Goal: Find contact information: Find contact information

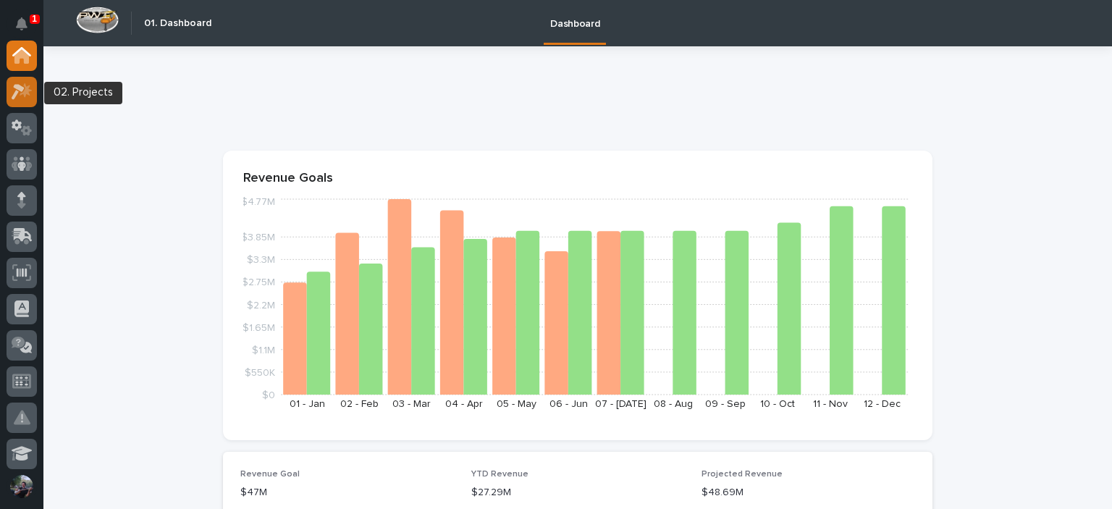
click at [33, 90] on div at bounding box center [22, 92] width 30 height 30
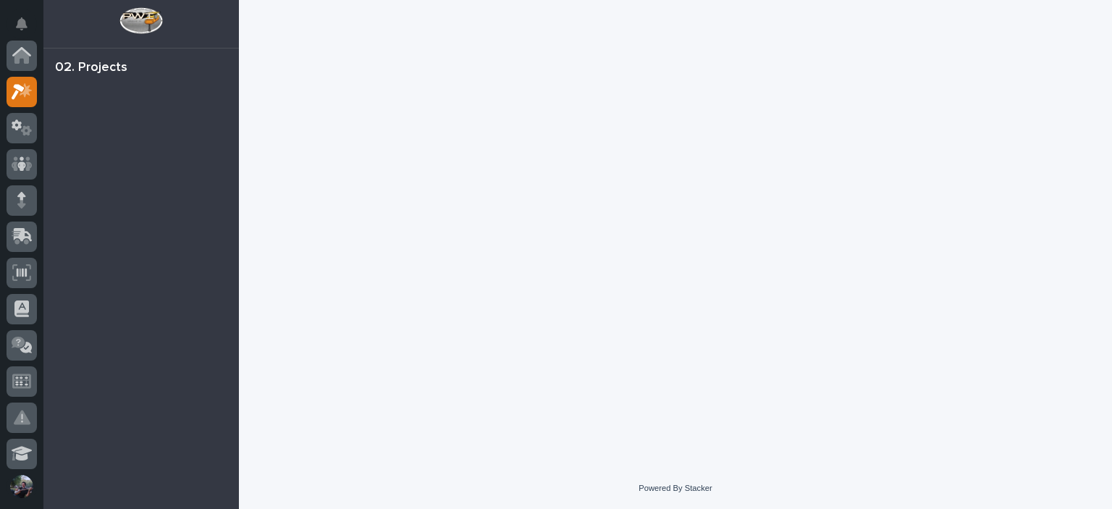
scroll to position [36, 0]
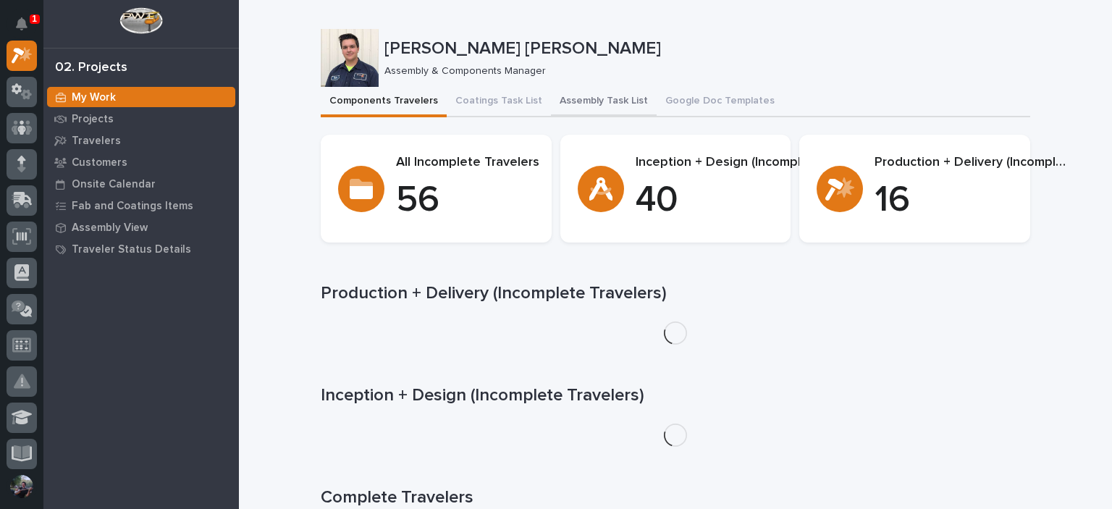
click at [562, 105] on button "Assembly Task List" at bounding box center [604, 102] width 106 height 30
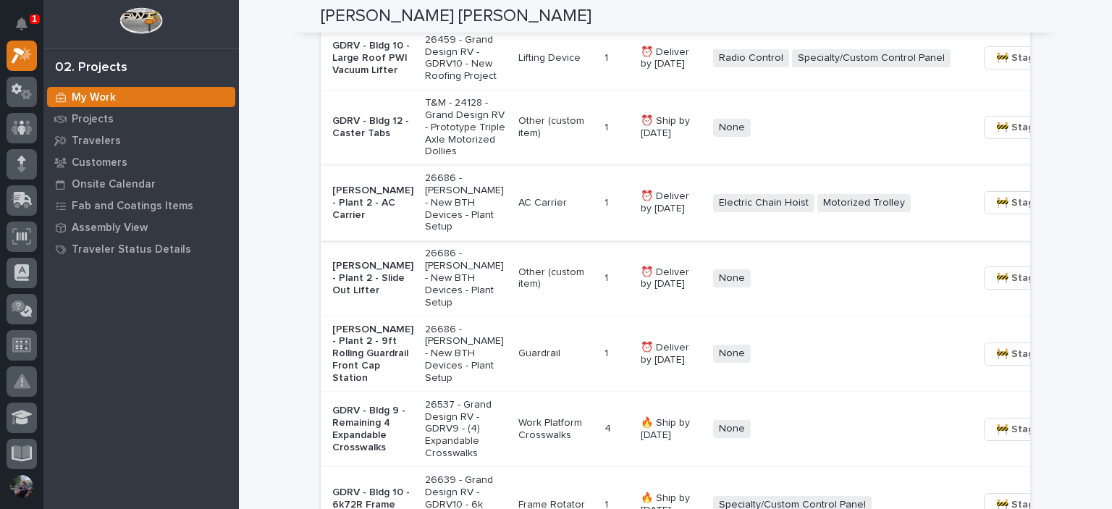
scroll to position [1206, 0]
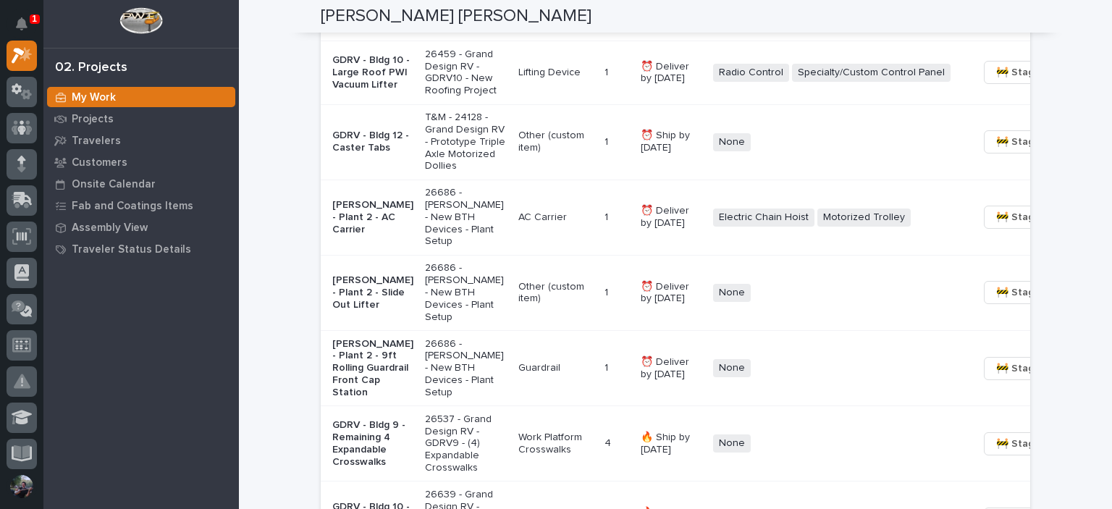
click at [425, 248] on p "26686 - [PERSON_NAME] - New BTH Devices - Plant Setup" at bounding box center [466, 217] width 82 height 61
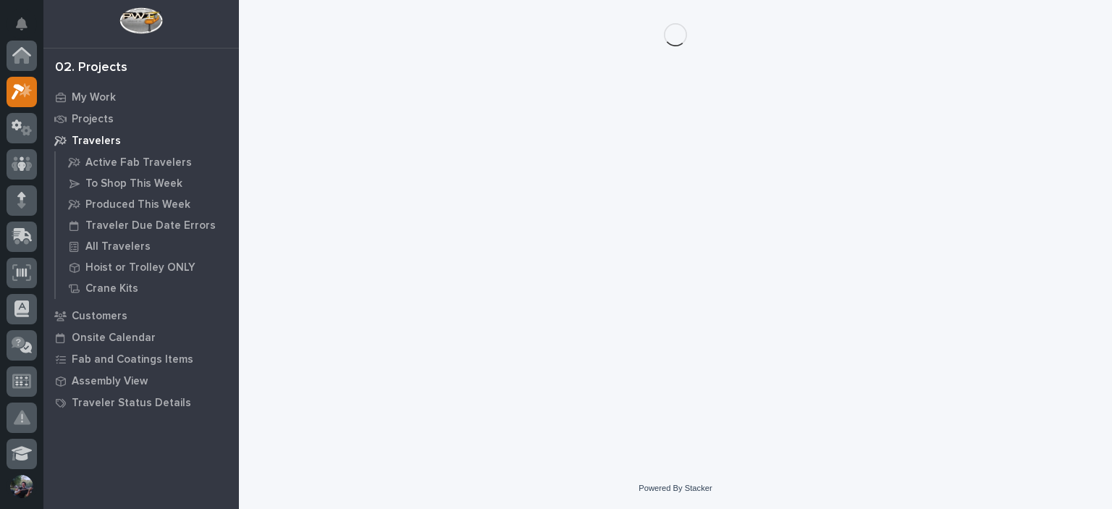
scroll to position [36, 0]
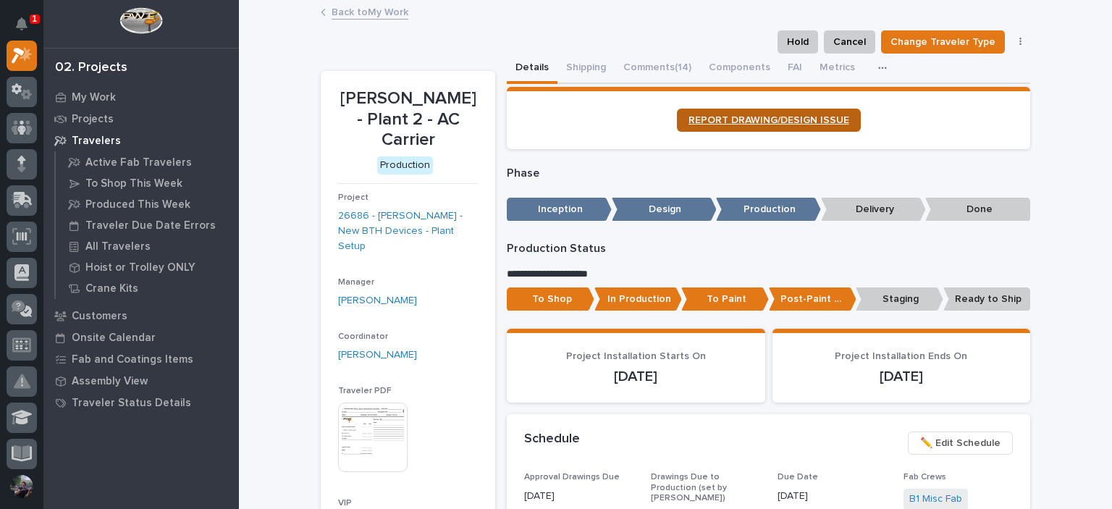
click at [729, 112] on link "REPORT DRAWING/DESIGN ISSUE" at bounding box center [769, 120] width 184 height 23
click at [373, 14] on link "Back to My Work" at bounding box center [370, 11] width 77 height 17
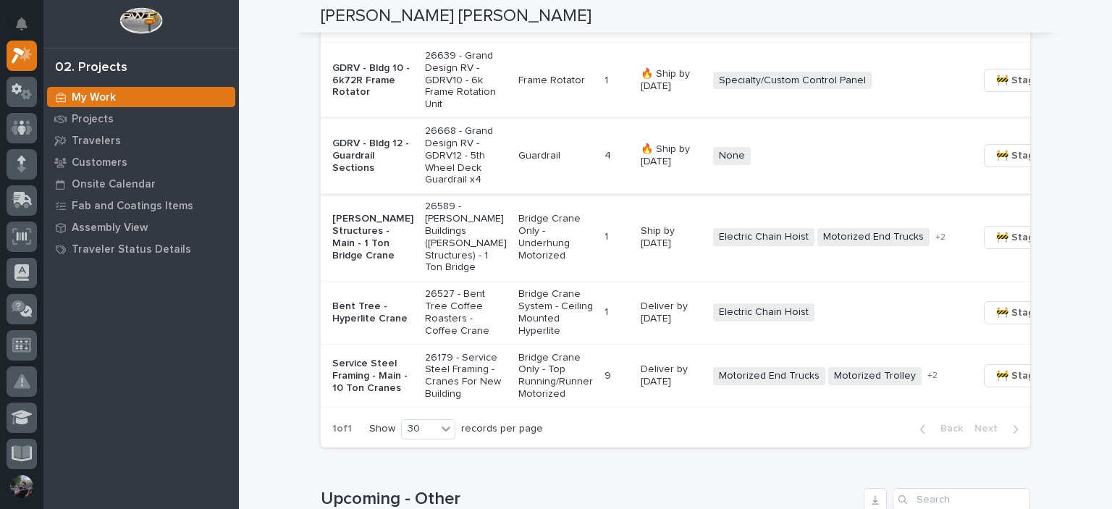
scroll to position [1689, 0]
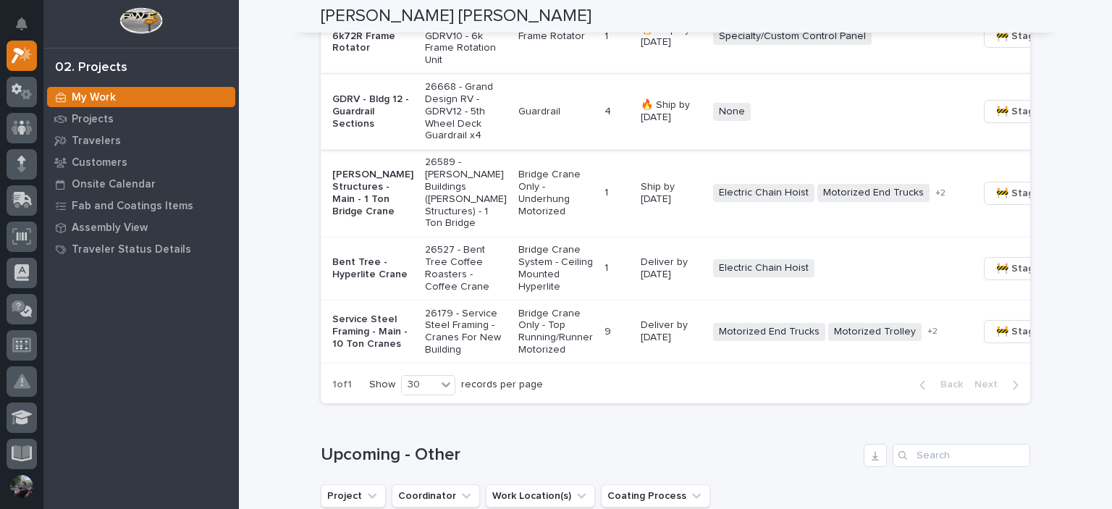
click at [996, 120] on span "🚧 Staging →" at bounding box center [1026, 111] width 60 height 17
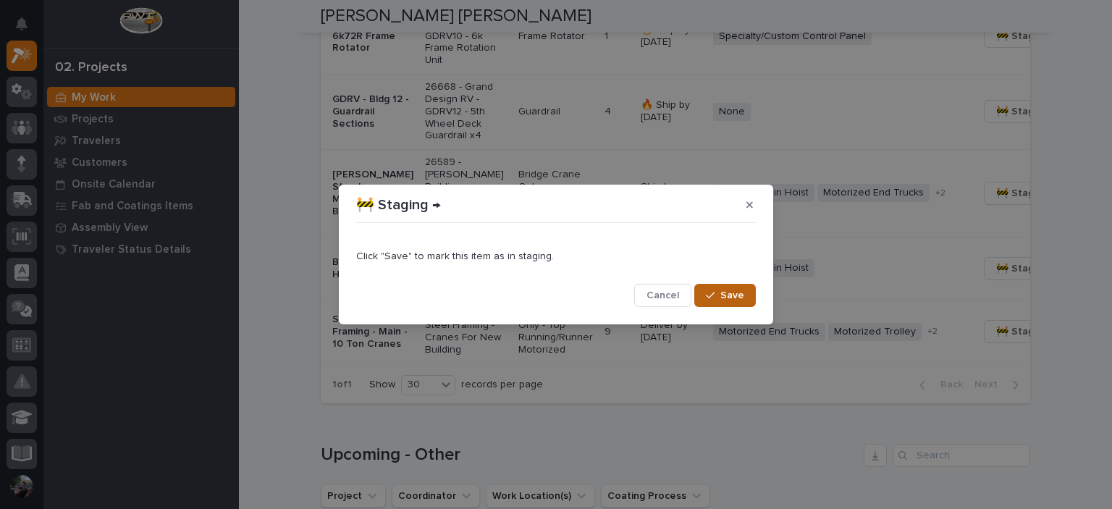
click at [730, 291] on span "Save" at bounding box center [732, 295] width 24 height 13
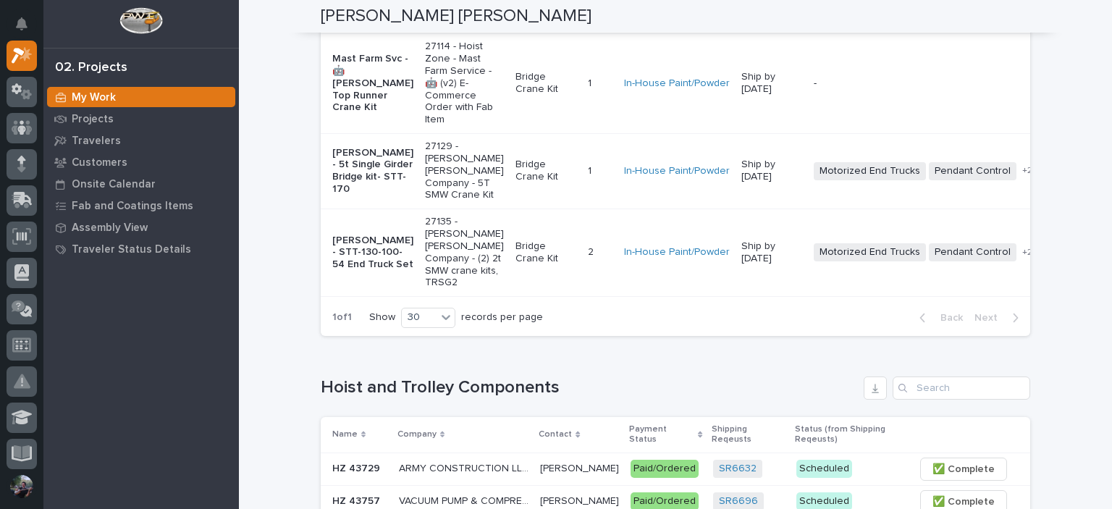
scroll to position [0, 0]
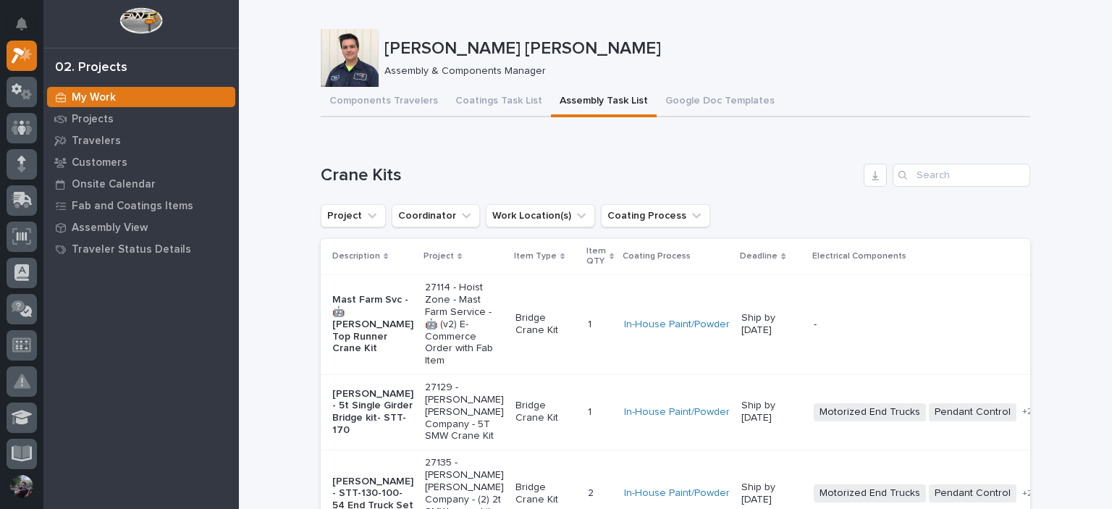
click at [890, 77] on div "[PERSON_NAME] [PERSON_NAME] Assembly & Components Manager" at bounding box center [675, 58] width 709 height 58
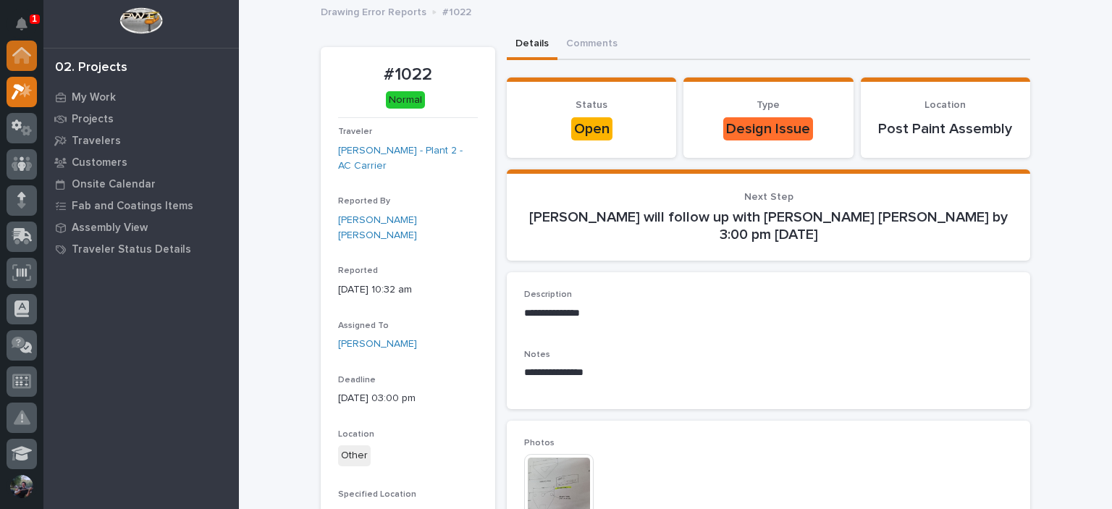
click at [14, 52] on icon at bounding box center [21, 55] width 19 height 17
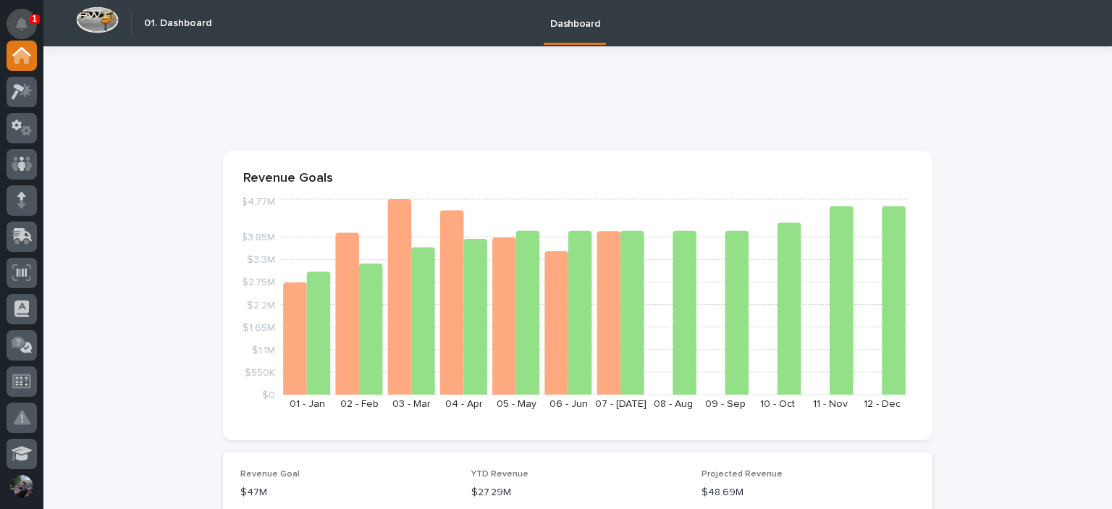
click at [30, 14] on button "Notifications" at bounding box center [22, 24] width 30 height 30
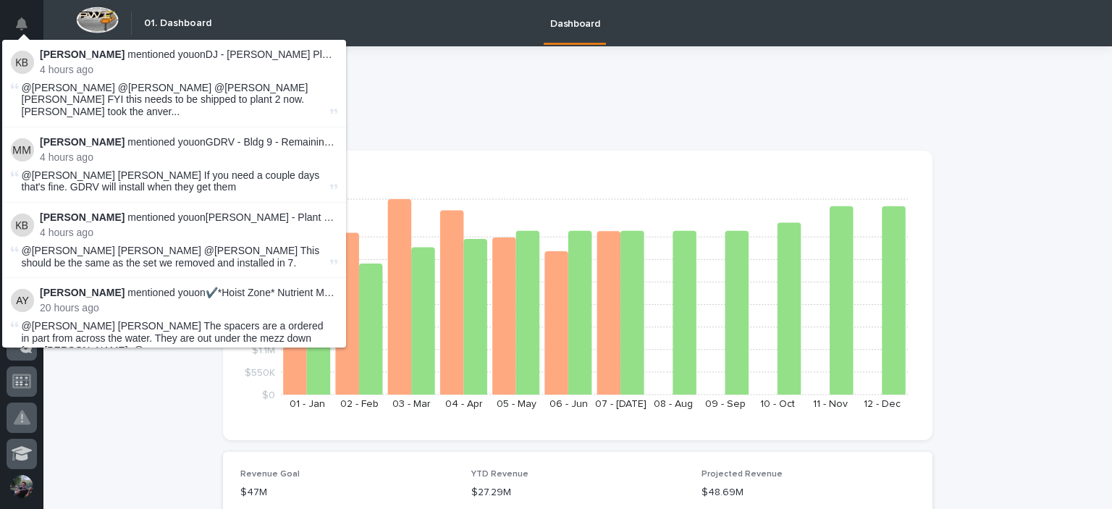
click at [437, 85] on div at bounding box center [577, 104] width 709 height 58
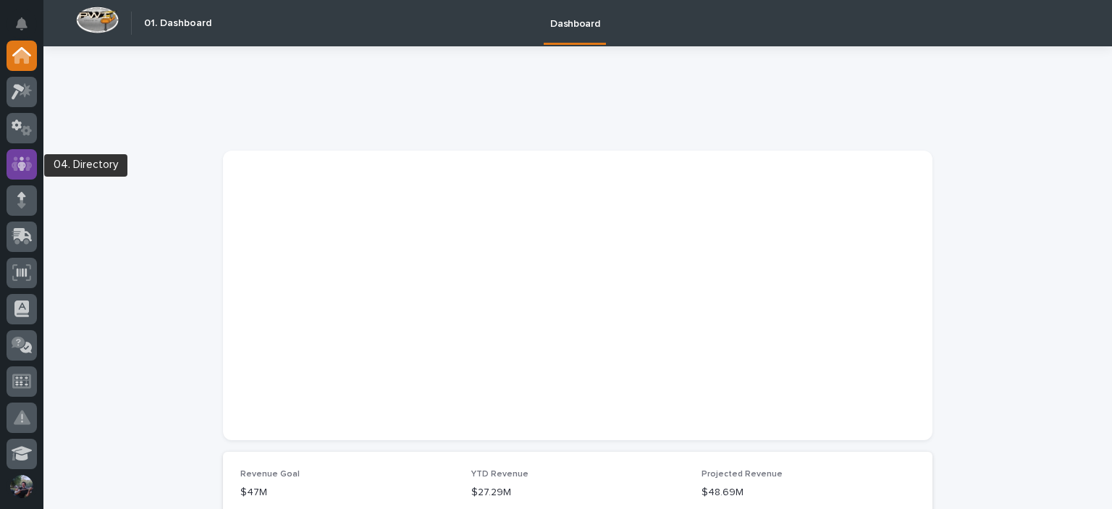
click at [26, 168] on icon at bounding box center [22, 163] width 21 height 14
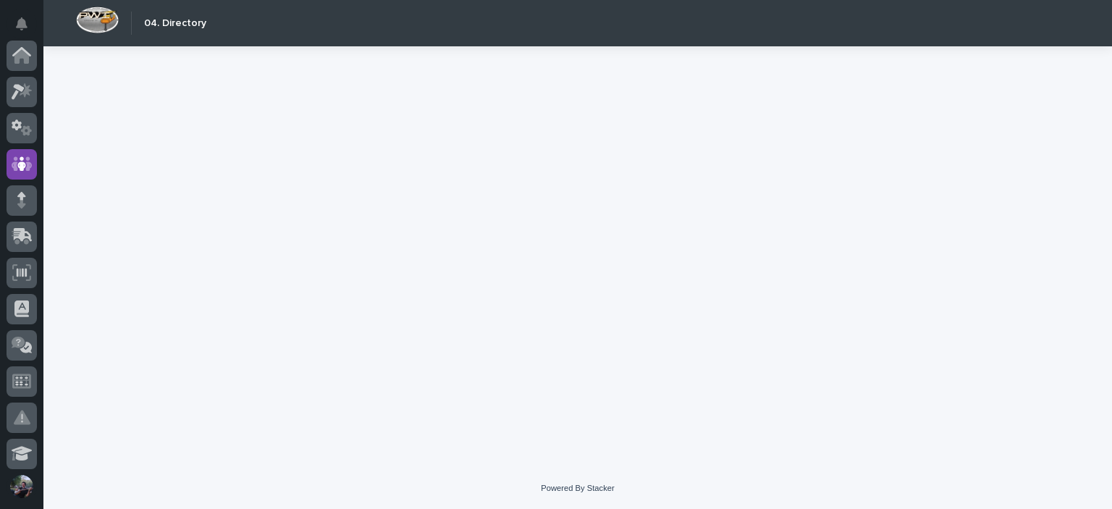
scroll to position [109, 0]
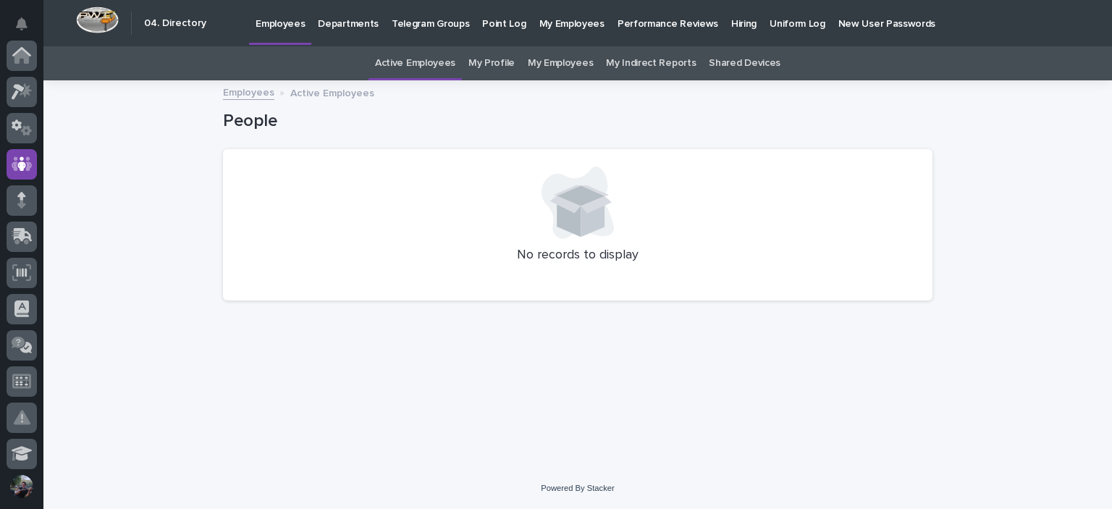
scroll to position [109, 0]
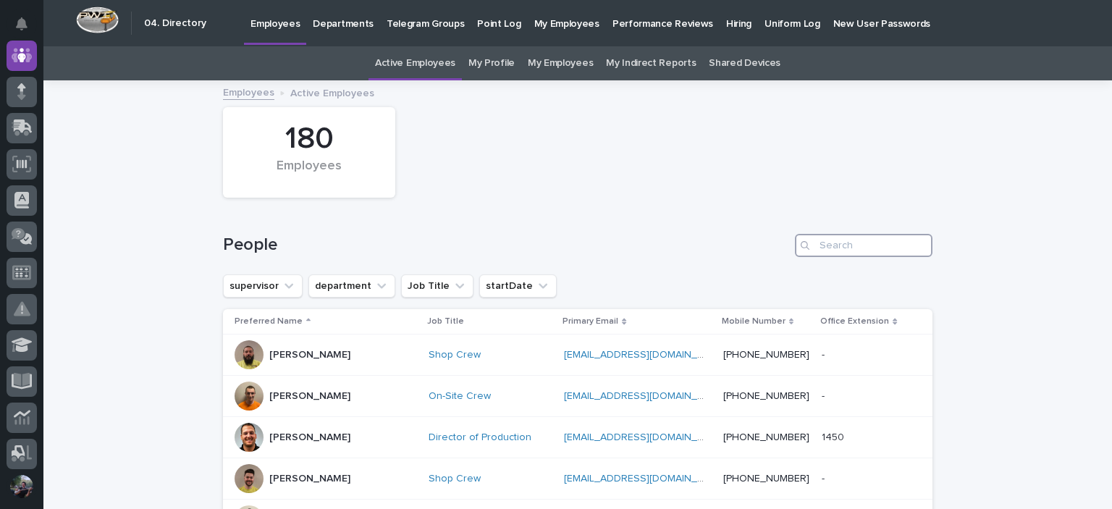
click at [846, 247] on input "Search" at bounding box center [864, 245] width 138 height 23
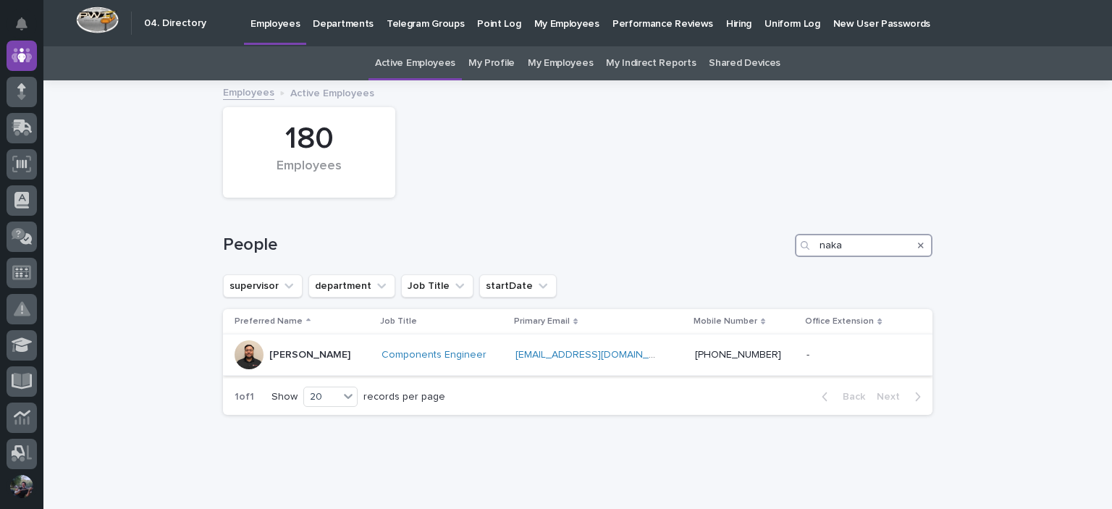
type input "naka"
click at [316, 363] on div "Josh Nakasone" at bounding box center [309, 355] width 81 height 24
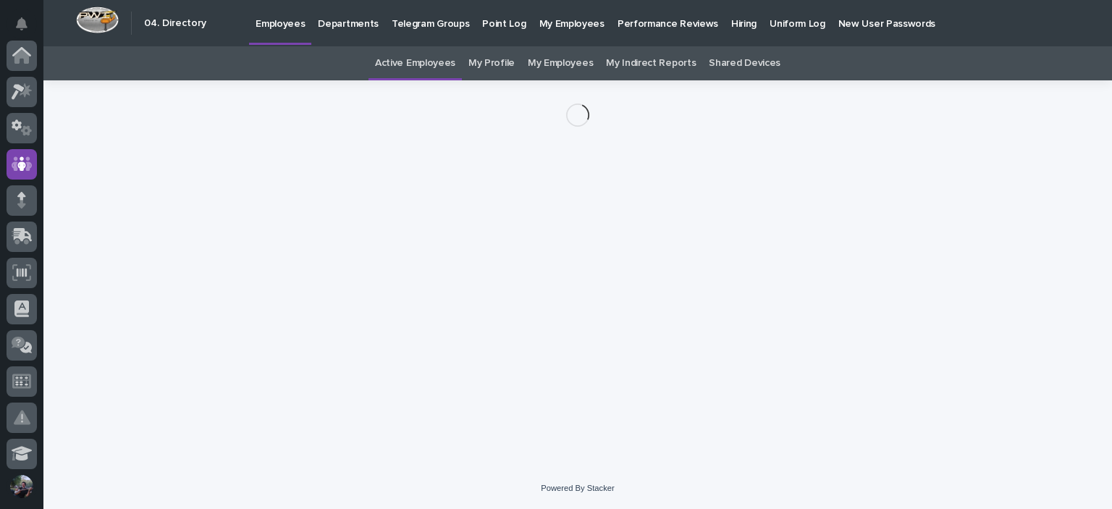
scroll to position [109, 0]
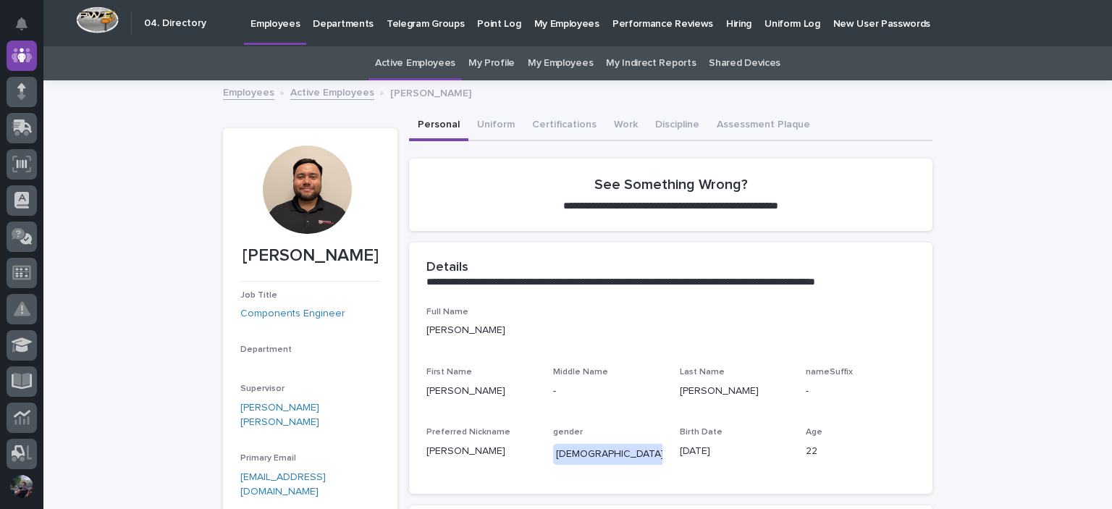
click at [301, 192] on div at bounding box center [307, 190] width 88 height 88
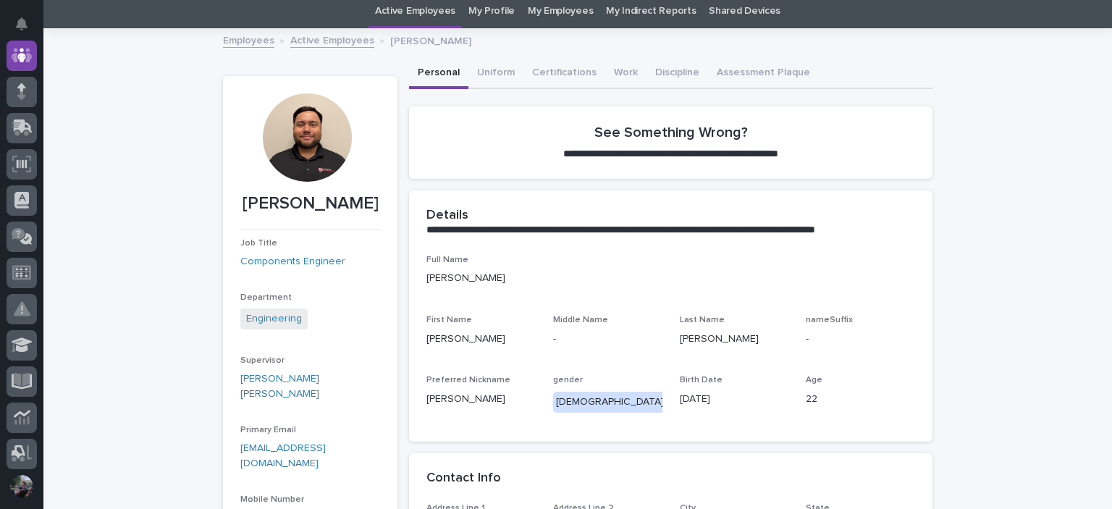
scroll to position [96, 0]
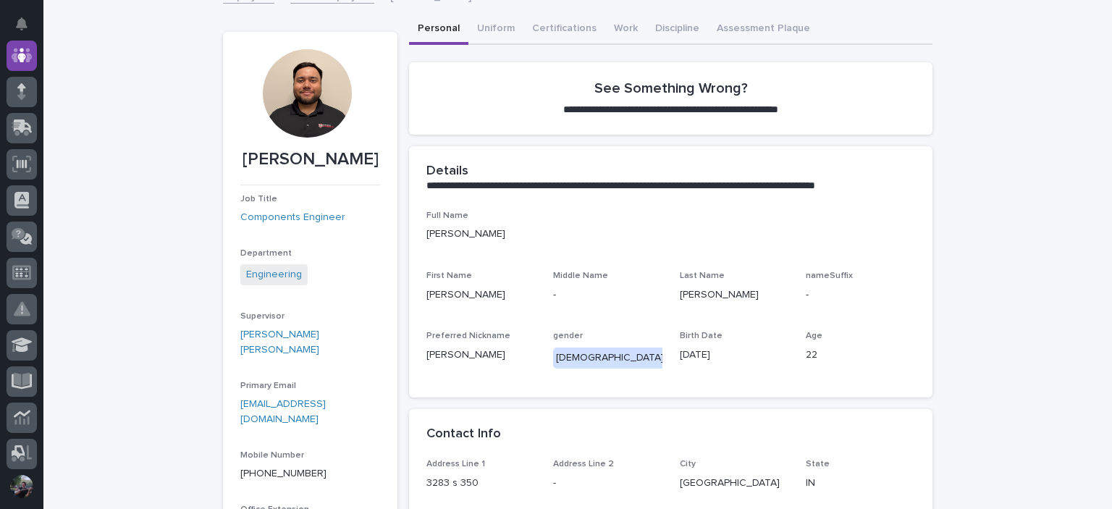
click at [806, 355] on p "22" at bounding box center [860, 355] width 109 height 15
click at [806, 353] on p "22" at bounding box center [860, 355] width 109 height 15
click at [295, 88] on div at bounding box center [307, 93] width 88 height 88
click at [524, 18] on button "Certifications" at bounding box center [564, 29] width 82 height 30
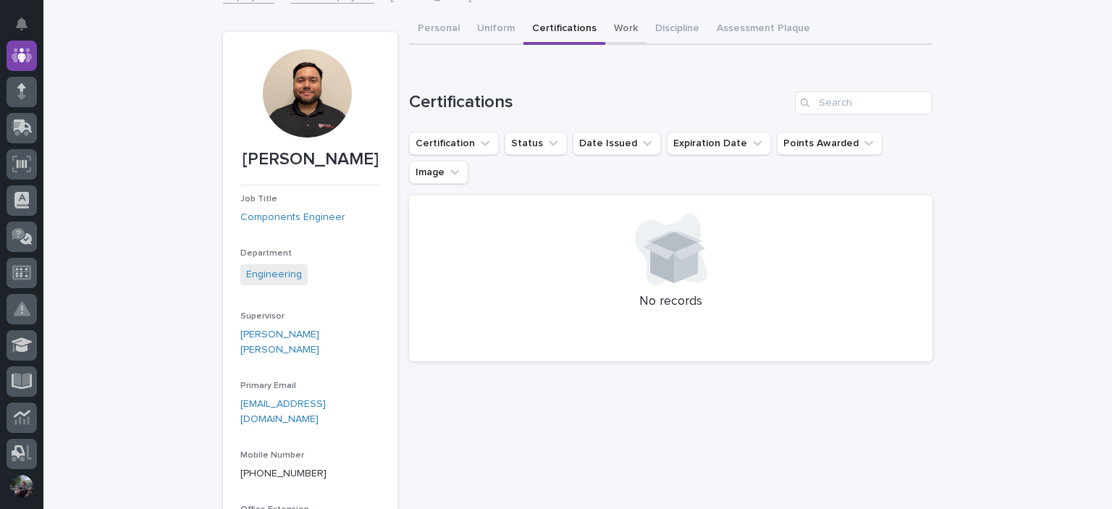
click at [606, 30] on button "Work" at bounding box center [625, 29] width 41 height 30
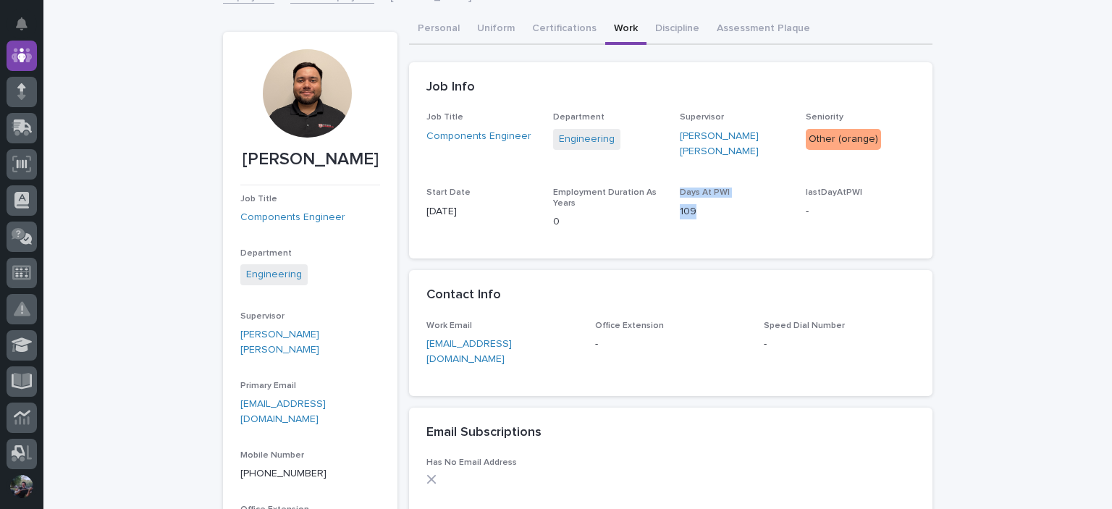
drag, startPoint x: 691, startPoint y: 209, endPoint x: 628, endPoint y: 206, distance: 63.0
click at [628, 206] on div "Job Title Components Engineer Department Engineering Supervisor Ben Lee Miller …" at bounding box center [670, 176] width 489 height 129
click at [691, 209] on p "109" at bounding box center [734, 211] width 109 height 15
drag, startPoint x: 449, startPoint y: 203, endPoint x: 409, endPoint y: 203, distance: 39.8
click at [409, 203] on div "Job Title Components Engineer Department Engineering Supervisor Ben Lee Miller …" at bounding box center [670, 185] width 523 height 146
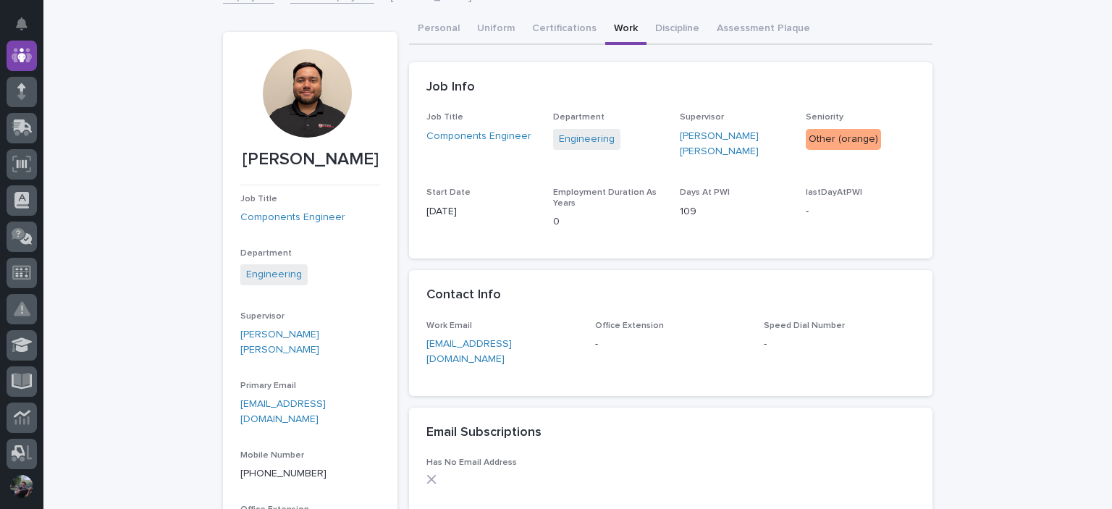
click at [539, 174] on div "Job Title Components Engineer Department Engineering Supervisor Ben Lee Miller …" at bounding box center [670, 176] width 489 height 129
click at [430, 30] on button "Personal" at bounding box center [438, 29] width 59 height 30
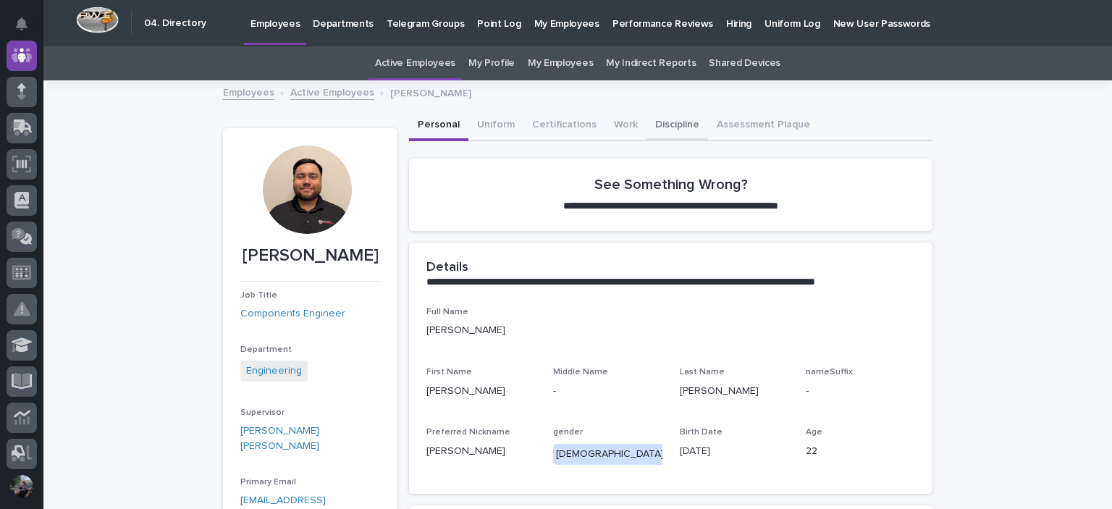
click at [658, 131] on button "Discipline" at bounding box center [678, 126] width 62 height 30
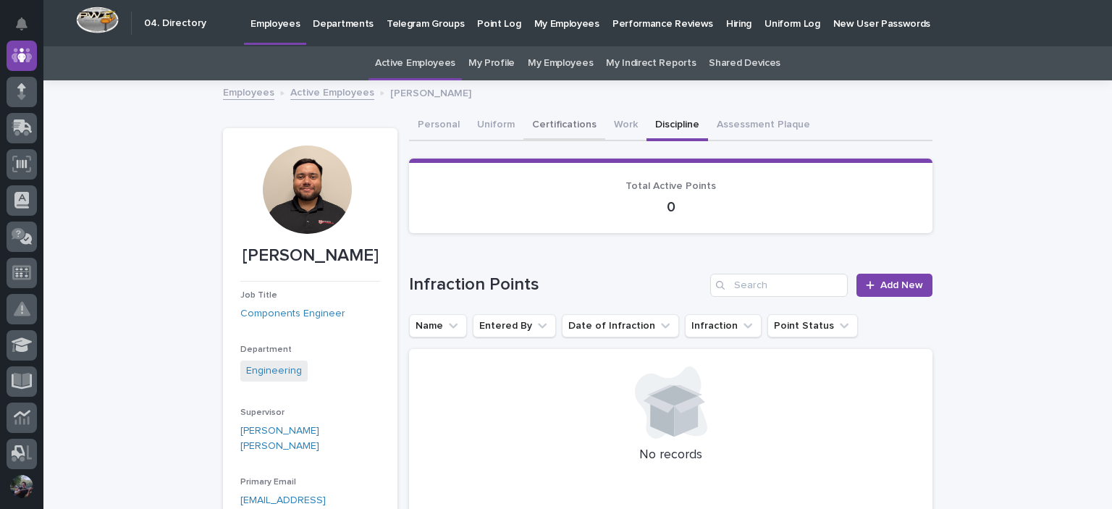
click at [555, 127] on button "Certifications" at bounding box center [564, 126] width 82 height 30
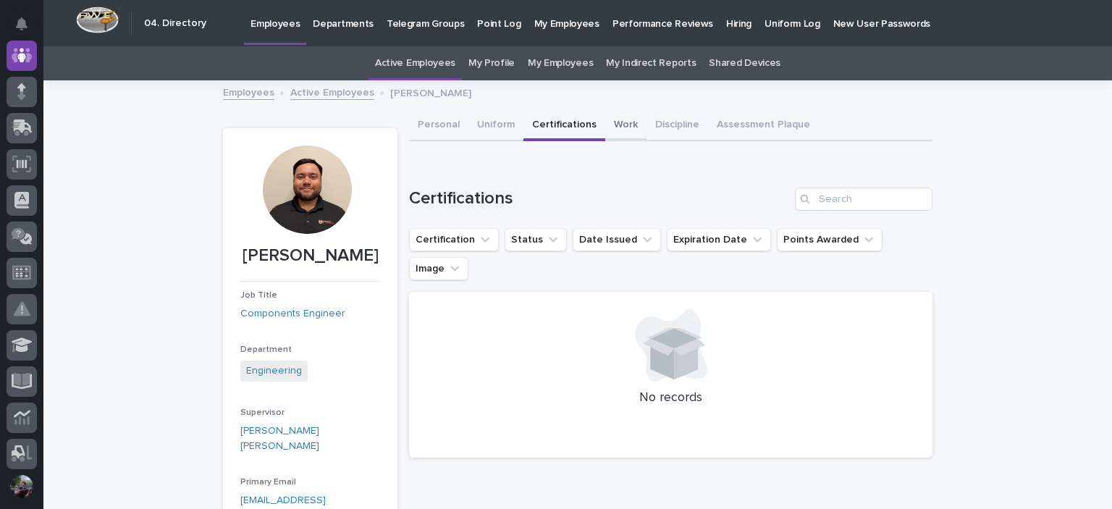
click at [612, 118] on button "Work" at bounding box center [625, 126] width 41 height 30
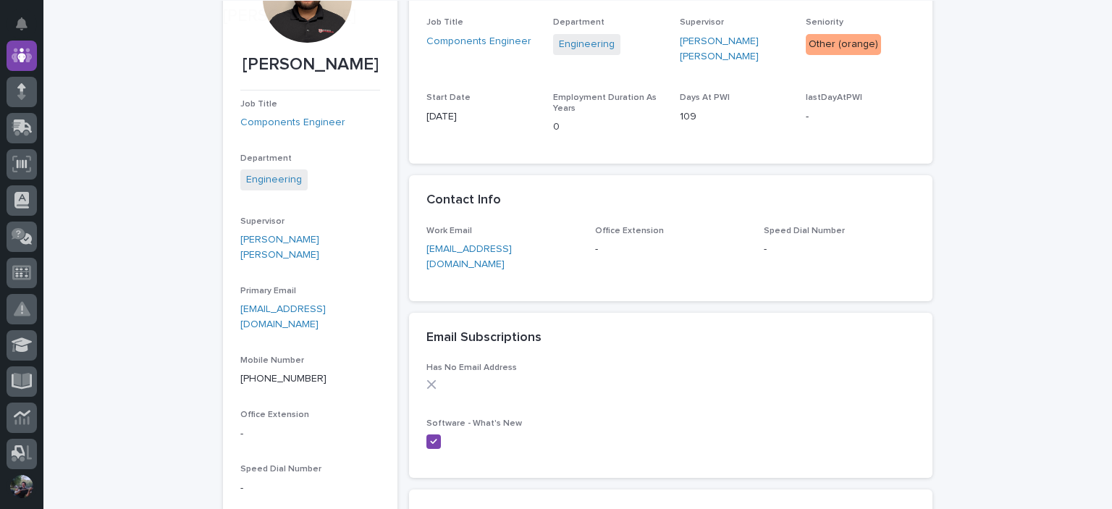
scroll to position [193, 0]
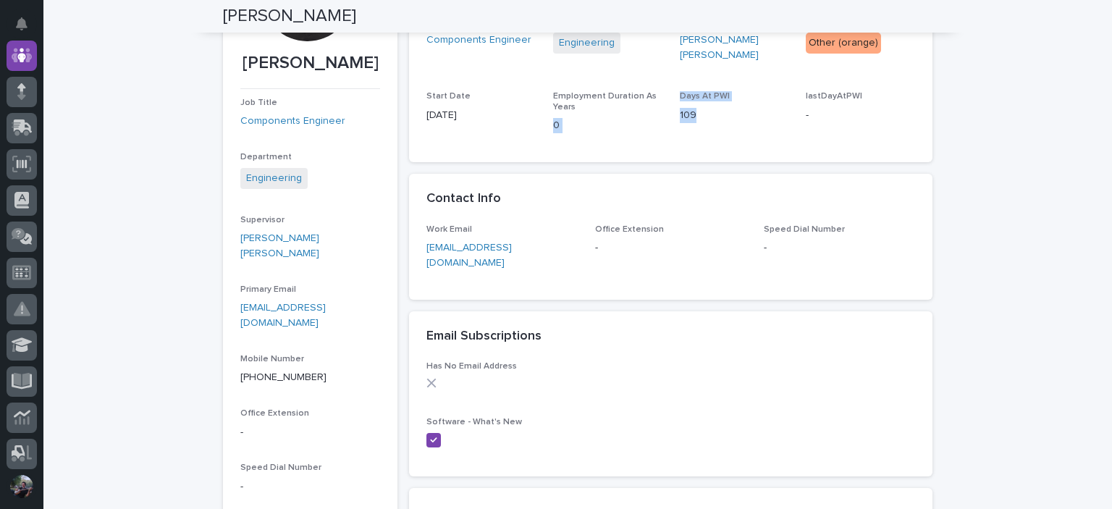
drag, startPoint x: 691, startPoint y: 106, endPoint x: 651, endPoint y: 101, distance: 40.8
click at [651, 101] on div "Job Title Components Engineer Department Engineering Supervisor Ben Lee Miller …" at bounding box center [670, 80] width 489 height 129
click at [507, 118] on div "Start Date 05/19/2025" at bounding box center [480, 112] width 109 height 43
drag, startPoint x: 375, startPoint y: 109, endPoint x: 366, endPoint y: 109, distance: 8.7
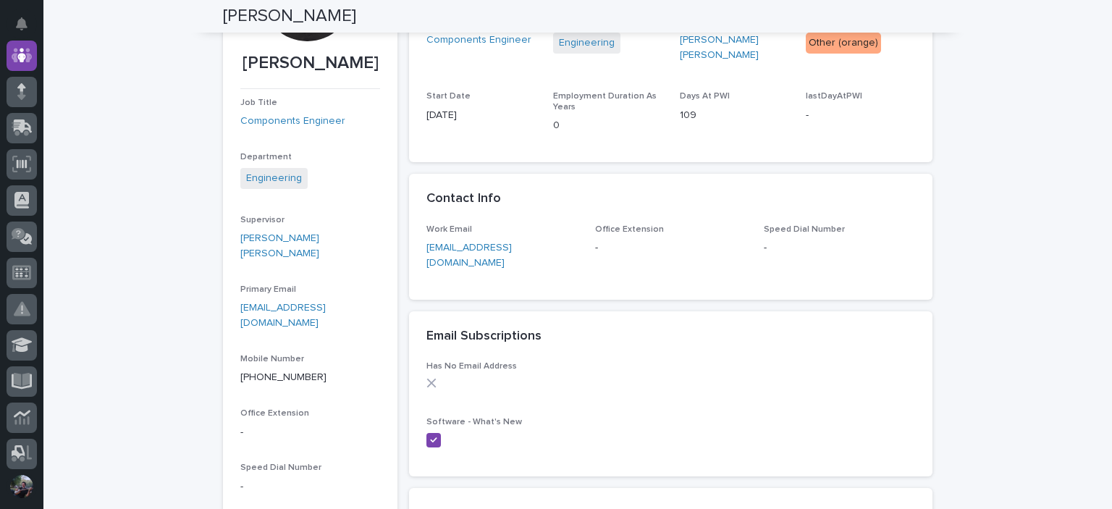
click at [427, 108] on p "05/19/2025" at bounding box center [480, 115] width 109 height 15
drag, startPoint x: 471, startPoint y: 109, endPoint x: 414, endPoint y: 105, distance: 56.6
click at [414, 105] on div "Job Title Components Engineer Department Engineering Supervisor Ben Lee Miller …" at bounding box center [670, 89] width 523 height 146
click at [426, 108] on p "05/19/2025" at bounding box center [480, 115] width 109 height 15
